Goal: Transaction & Acquisition: Obtain resource

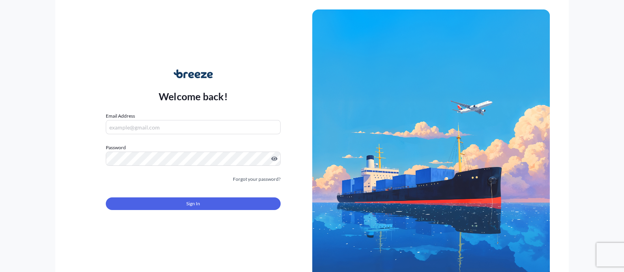
type input "[EMAIL_ADDRESS][DOMAIN_NAME]"
click at [160, 190] on form "Email Address [EMAIL_ADDRESS][DOMAIN_NAME] Password Must include: Upper & lower…" at bounding box center [193, 165] width 174 height 107
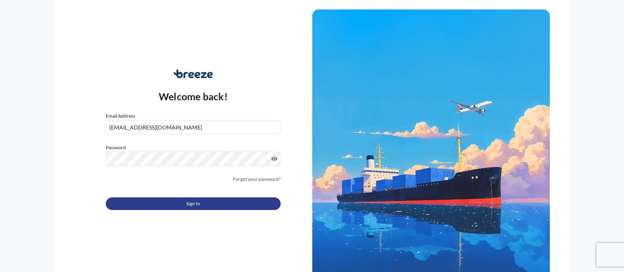
click at [180, 204] on button "Sign In" at bounding box center [193, 203] width 174 height 13
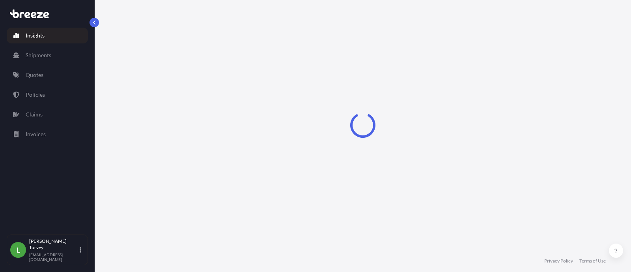
select select "2025"
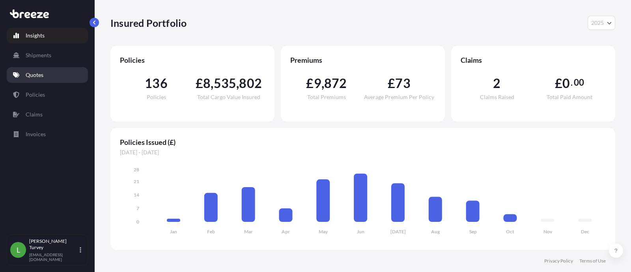
click at [37, 76] on p "Quotes" at bounding box center [35, 75] width 18 height 8
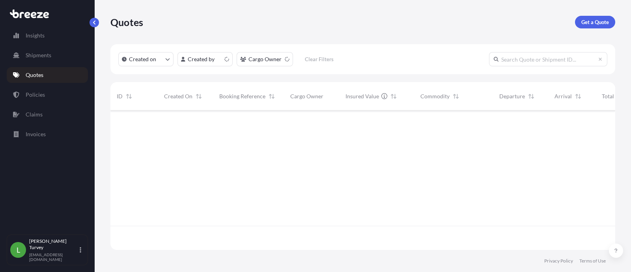
scroll to position [136, 497]
click at [603, 20] on p "Get a Quote" at bounding box center [596, 22] width 28 height 8
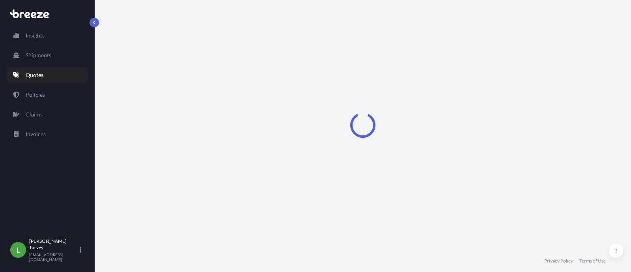
select select "Sea"
select select "1"
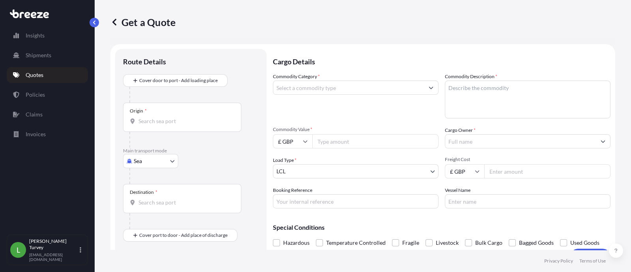
scroll to position [12, 0]
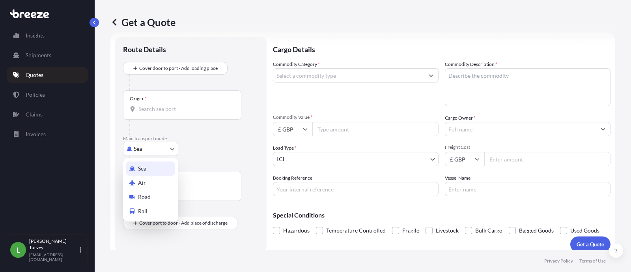
click at [140, 152] on body "Insights Shipments Quotes Policies Claims Invoices L [PERSON_NAME] [EMAIL_ADDRE…" at bounding box center [315, 136] width 631 height 272
click at [152, 184] on div "Air" at bounding box center [150, 183] width 49 height 14
select select "Air"
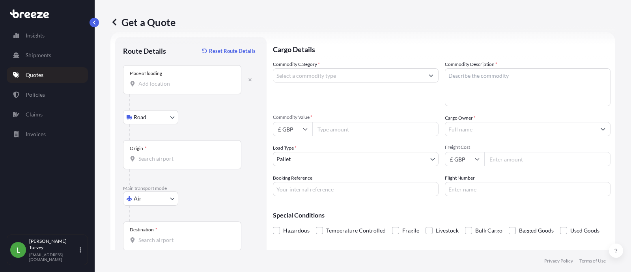
click at [174, 89] on div "Place of loading" at bounding box center [182, 79] width 118 height 29
click at [174, 88] on input "Place of loading" at bounding box center [185, 84] width 93 height 8
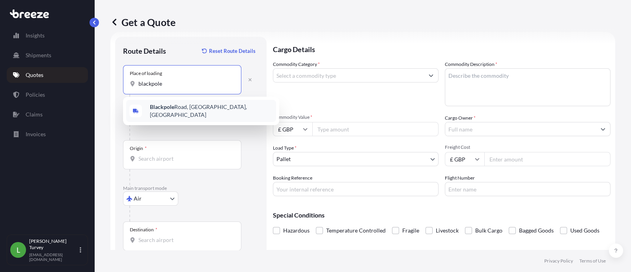
click at [182, 106] on span "[GEOGRAPHIC_DATA], [GEOGRAPHIC_DATA]" at bounding box center [211, 111] width 123 height 16
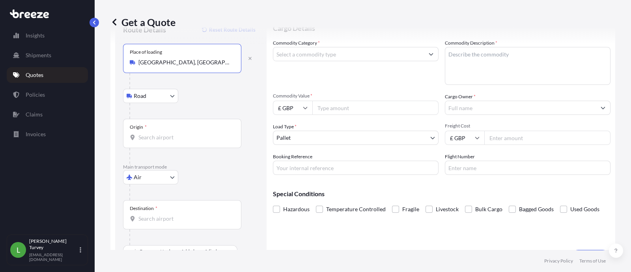
scroll to position [53, 0]
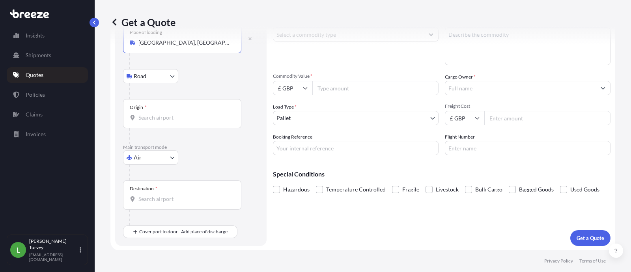
type input "[GEOGRAPHIC_DATA], [GEOGRAPHIC_DATA]"
click at [167, 191] on div "Destination *" at bounding box center [182, 194] width 118 height 29
click at [167, 195] on input "Destination *" at bounding box center [185, 199] width 93 height 8
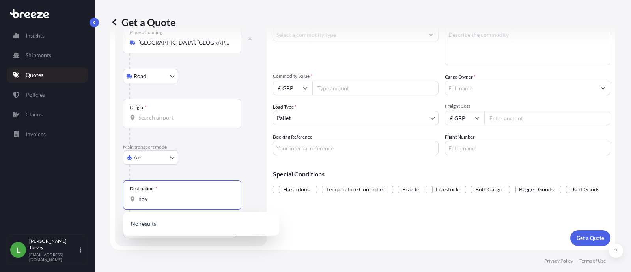
type input "novi"
drag, startPoint x: 187, startPoint y: 201, endPoint x: 120, endPoint y: 198, distance: 67.1
click at [120, 198] on div "Route Details Reset Route Details Place of loading [GEOGRAPHIC_DATA] Rail Origi…" at bounding box center [191, 121] width 152 height 250
click at [120, 236] on div "Route Details Reset Route Details Place of loading [GEOGRAPHIC_DATA] Road Rail …" at bounding box center [191, 121] width 152 height 250
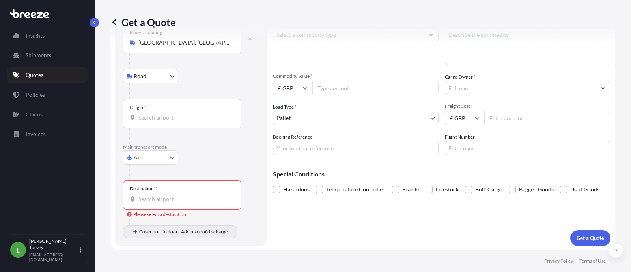
click at [168, 224] on div at bounding box center [185, 218] width 112 height 16
click at [152, 224] on div at bounding box center [185, 218] width 112 height 16
click at [158, 188] on div "Destination *" at bounding box center [182, 194] width 118 height 29
click at [158, 195] on input "Destination * Please select a destination" at bounding box center [185, 199] width 93 height 8
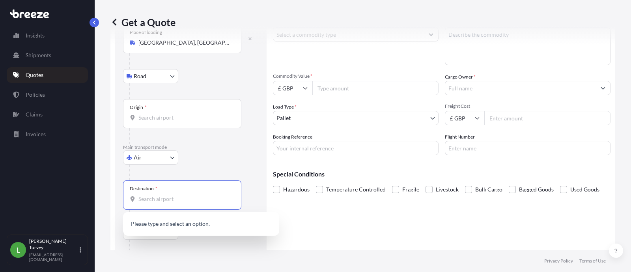
click at [158, 192] on div "Destination *" at bounding box center [182, 194] width 118 height 29
click at [158, 195] on input "Destination * Please select a destination" at bounding box center [185, 199] width 93 height 8
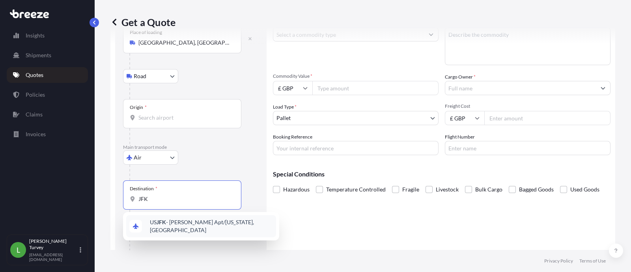
click at [166, 222] on span "US JFK - [PERSON_NAME] Apt/[US_STATE], [GEOGRAPHIC_DATA]" at bounding box center [211, 226] width 123 height 16
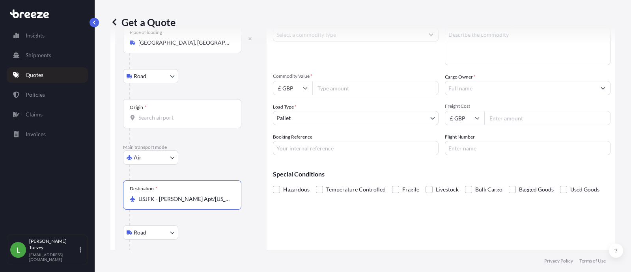
type input "USJFK - [PERSON_NAME] Apt/[US_STATE], [GEOGRAPHIC_DATA]"
click at [162, 232] on body "0 options available. 0 options available. 1 option available. Insights Shipment…" at bounding box center [315, 136] width 631 height 272
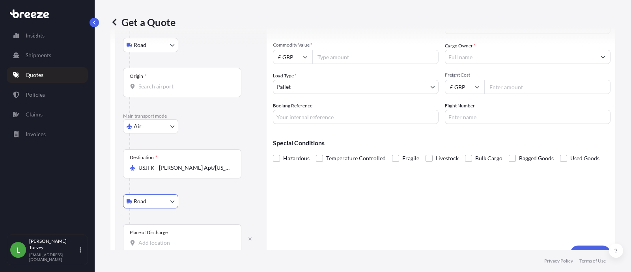
scroll to position [100, 0]
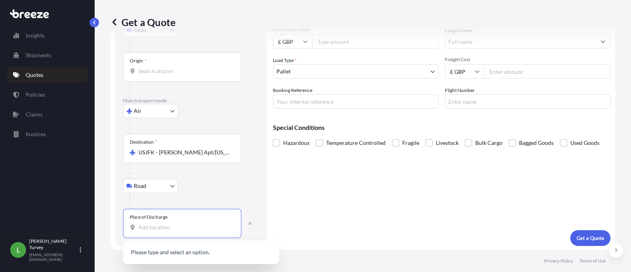
click at [196, 227] on input "Place of Discharge" at bounding box center [185, 227] width 93 height 8
paste input "novi"
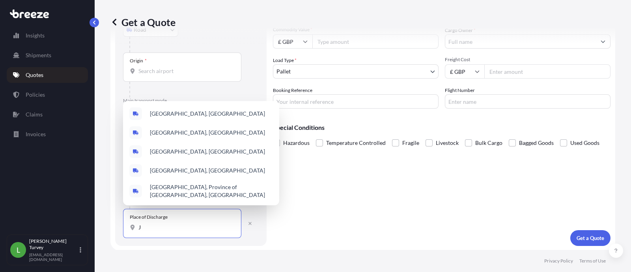
paste input "o Drive"
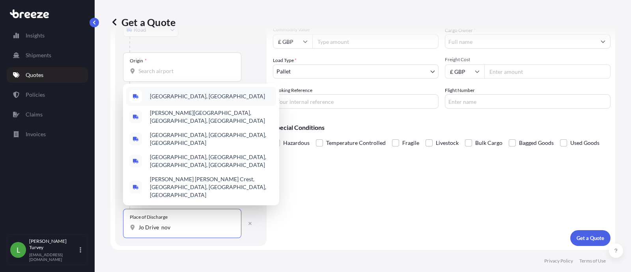
click at [198, 106] on div "[GEOGRAPHIC_DATA], [GEOGRAPHIC_DATA]" at bounding box center [201, 96] width 150 height 19
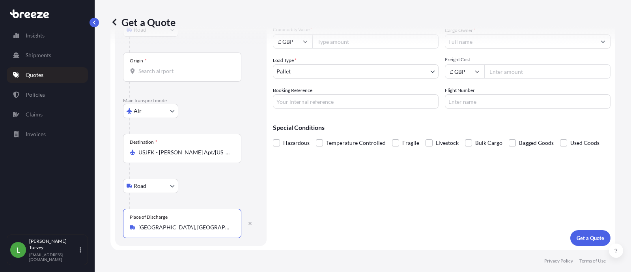
scroll to position [34, 0]
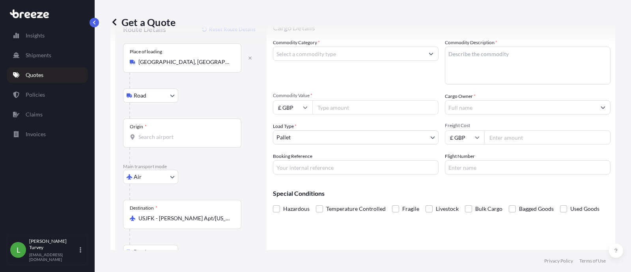
type input "[GEOGRAPHIC_DATA], [GEOGRAPHIC_DATA]"
click at [188, 133] on input "Origin *" at bounding box center [185, 137] width 93 height 8
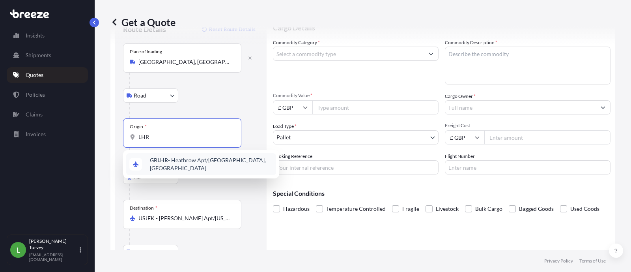
click at [188, 158] on div "GB LHR - Heathrow Apt/[GEOGRAPHIC_DATA], [GEOGRAPHIC_DATA]" at bounding box center [201, 164] width 150 height 22
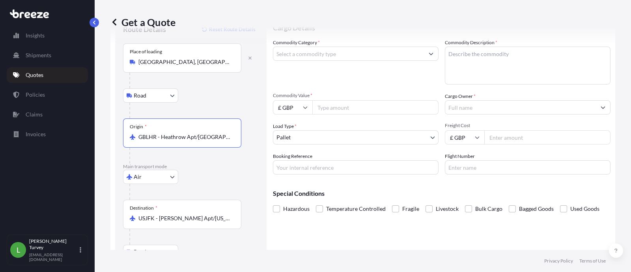
type input "GBLHR - Heathrow Apt/[GEOGRAPHIC_DATA], [GEOGRAPHIC_DATA]"
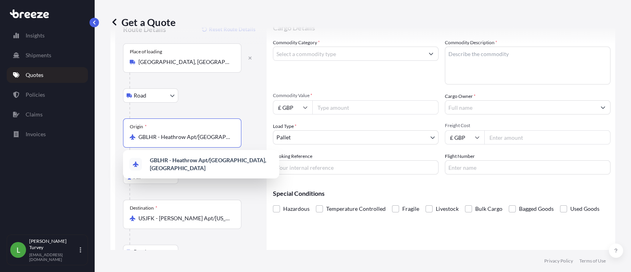
scroll to position [0, 0]
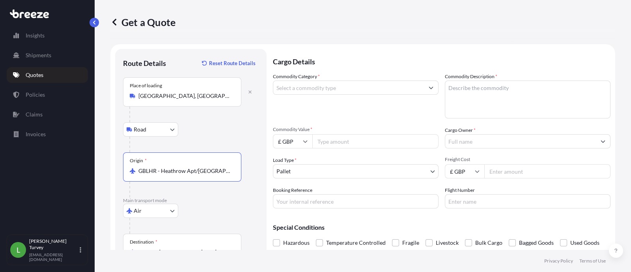
click at [335, 87] on input "Commodity Category *" at bounding box center [348, 88] width 151 height 14
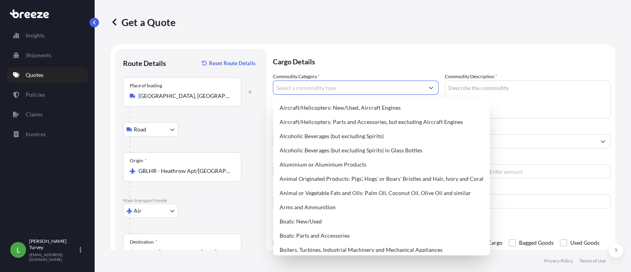
type input "d"
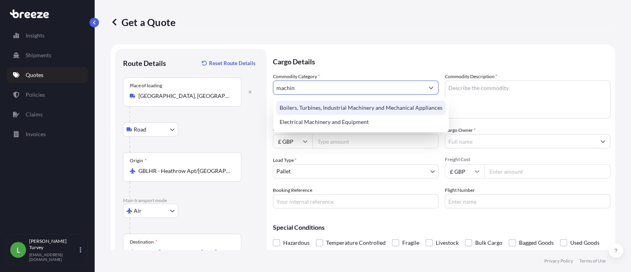
drag, startPoint x: 341, startPoint y: 86, endPoint x: 272, endPoint y: 75, distance: 70.3
click at [267, 81] on form "Route Details Reset Route Details Place of loading [GEOGRAPHIC_DATA] Road Rail …" at bounding box center [362, 197] width 505 height 306
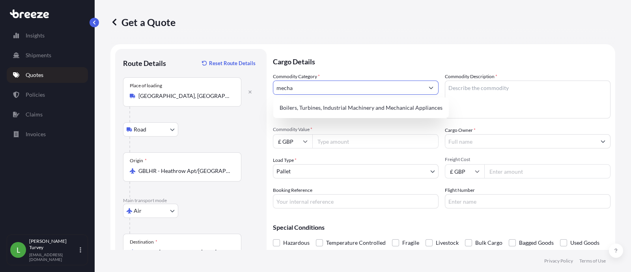
click at [298, 82] on input "mecha" at bounding box center [348, 88] width 151 height 14
drag, startPoint x: 306, startPoint y: 85, endPoint x: 227, endPoint y: 85, distance: 79.3
click at [227, 85] on form "Route Details Reset Route Details Place of loading [GEOGRAPHIC_DATA] Road Rail …" at bounding box center [362, 197] width 505 height 306
click at [365, 108] on div "Boilers, Turbines, Industrial Machinery and Mechanical Appliances" at bounding box center [361, 108] width 169 height 14
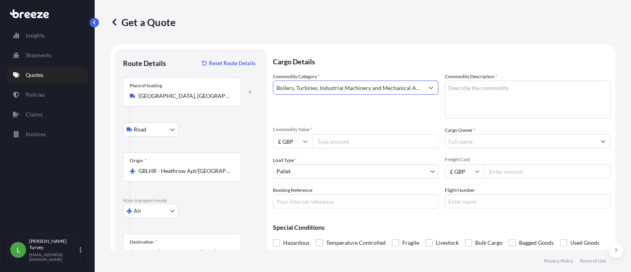
type input "Boilers, Turbines, Industrial Machinery and Mechanical Appliances"
click at [345, 137] on input "Commodity Value *" at bounding box center [376, 141] width 126 height 14
paste input "24000.00"
type input "24000.00"
click at [346, 153] on div "Commodity Category * Boilers, Turbines, Industrial Machinery and Mechanical App…" at bounding box center [442, 141] width 338 height 136
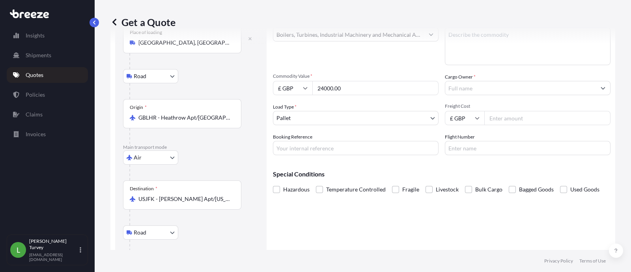
scroll to position [66, 0]
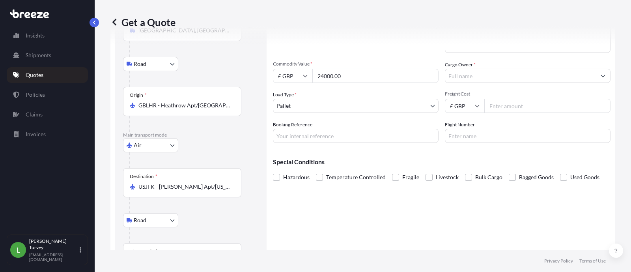
click at [352, 104] on body "Insights Shipments Quotes Policies Claims Invoices L [PERSON_NAME] [EMAIL_ADDRE…" at bounding box center [315, 136] width 631 height 272
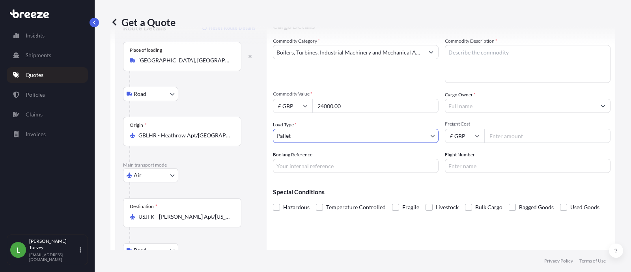
scroll to position [0, 0]
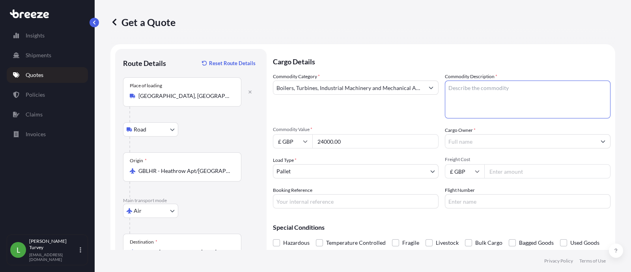
click at [478, 112] on textarea "Commodity Description *" at bounding box center [528, 100] width 166 height 38
paste textarea "1x parcel – V4H Controller"
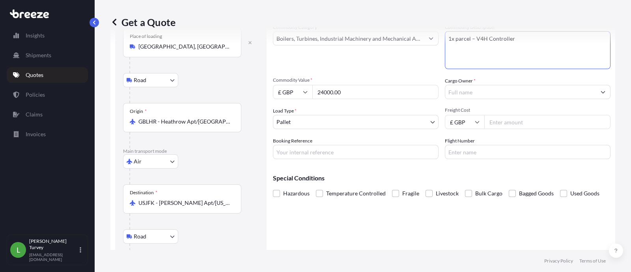
scroll to position [66, 0]
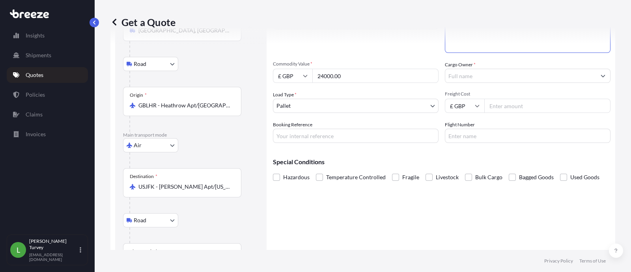
type textarea "1x parcel – V4H Controller"
click at [495, 75] on input "Cargo Owner *" at bounding box center [521, 76] width 151 height 14
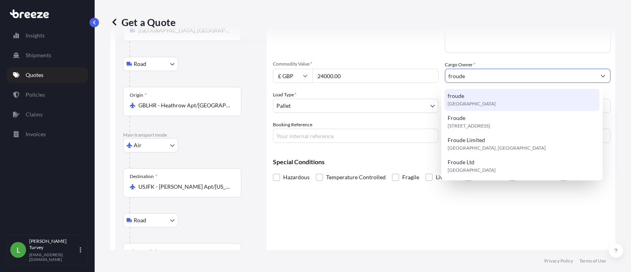
click at [478, 106] on span "[GEOGRAPHIC_DATA]" at bounding box center [472, 104] width 48 height 8
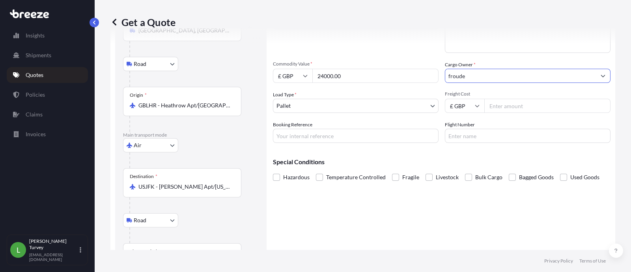
type input "froude"
click at [497, 108] on input "Freight Cost" at bounding box center [548, 106] width 126 height 14
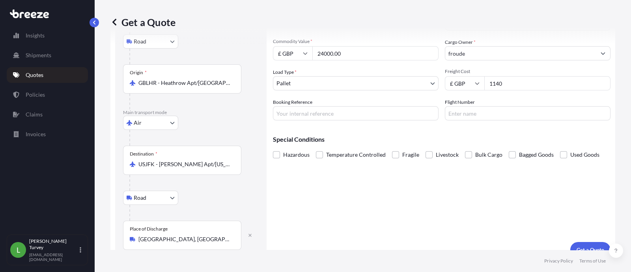
scroll to position [100, 0]
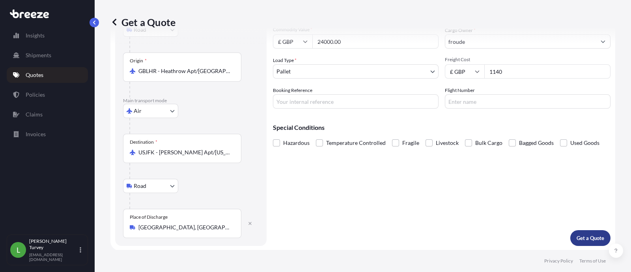
type input "1140"
click at [585, 232] on button "Get a Quote" at bounding box center [591, 238] width 40 height 16
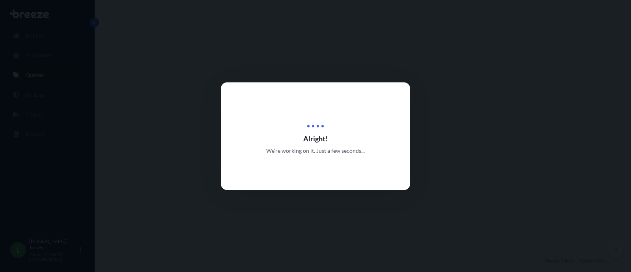
select select "Road"
select select "Air"
select select "Road"
select select "1"
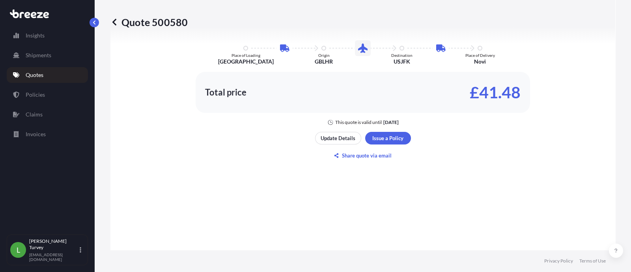
scroll to position [512, 0]
